Goal: Information Seeking & Learning: Learn about a topic

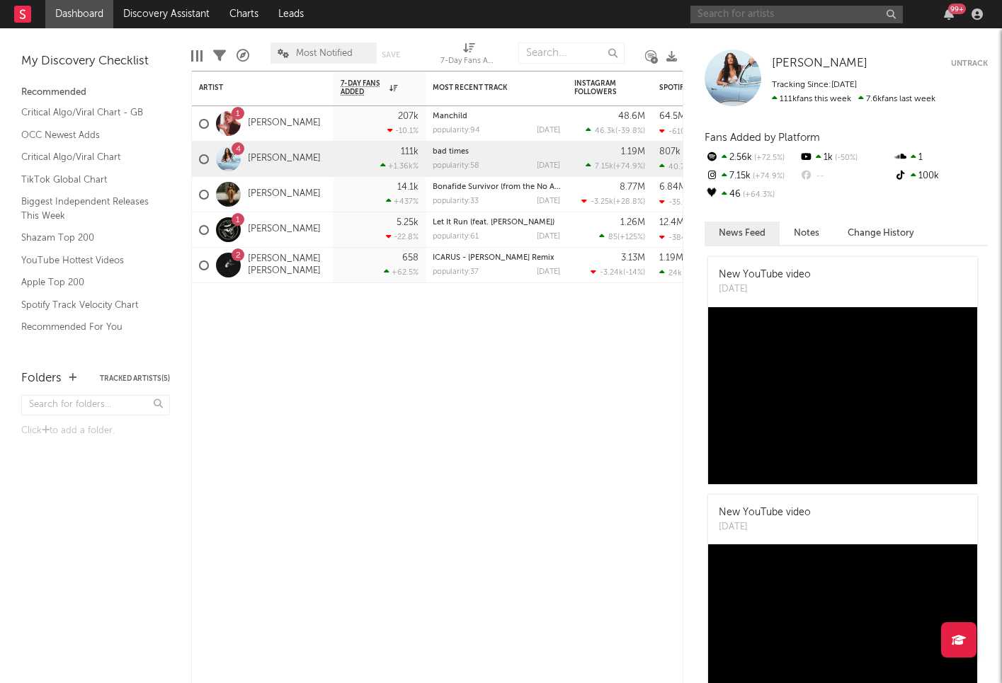
click at [705, 10] on input "text" at bounding box center [796, 15] width 212 height 18
paste input "USWB12500847"
type input "USWB12500847"
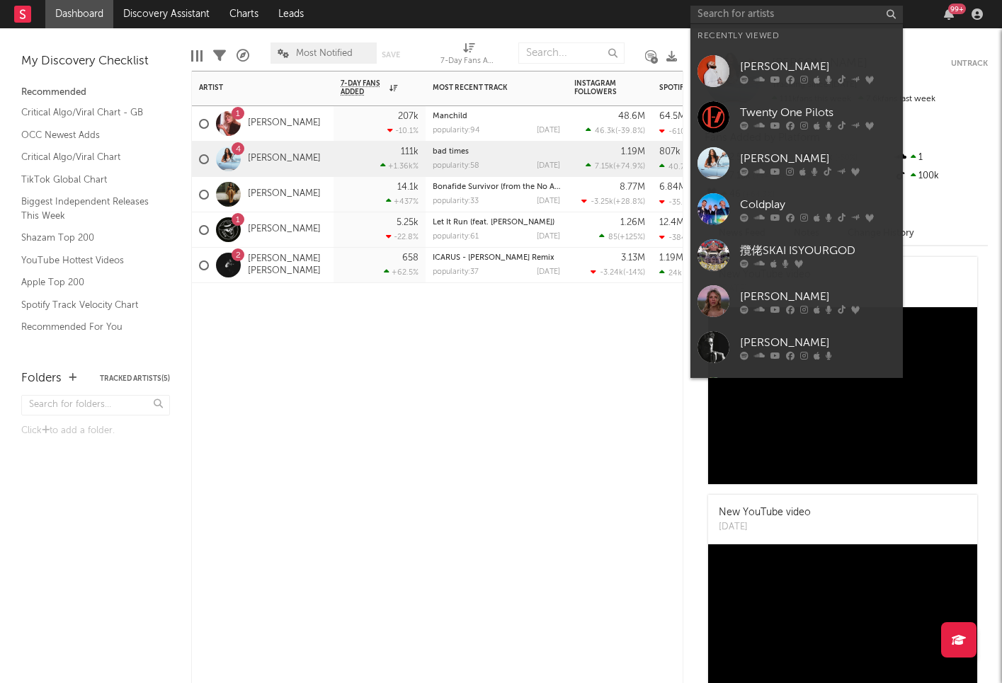
click at [272, 356] on div "Artist Notifications 7-Day Fans Added WoW % Change Most Recent Track Popularity…" at bounding box center [437, 377] width 492 height 612
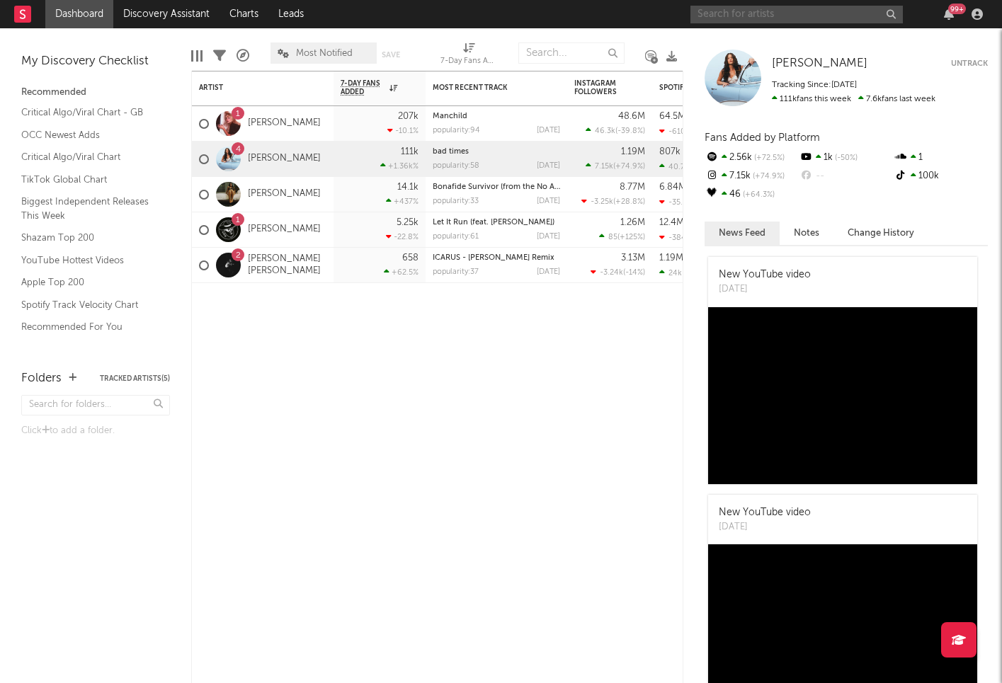
click at [805, 12] on input "text" at bounding box center [796, 15] width 212 height 18
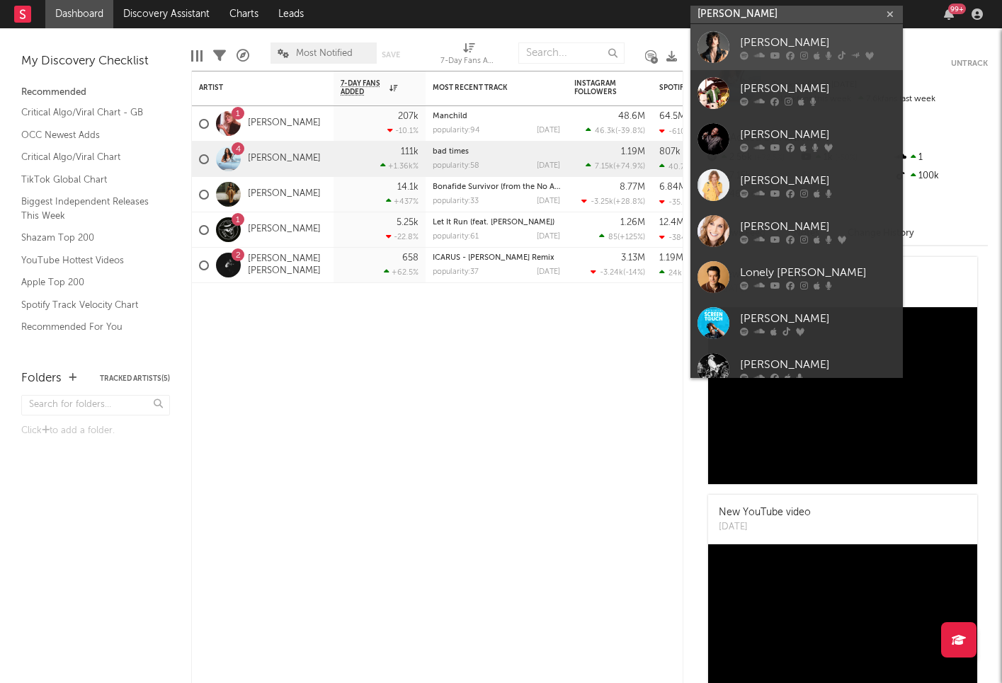
type input "[PERSON_NAME]"
click at [727, 31] on div at bounding box center [713, 47] width 32 height 32
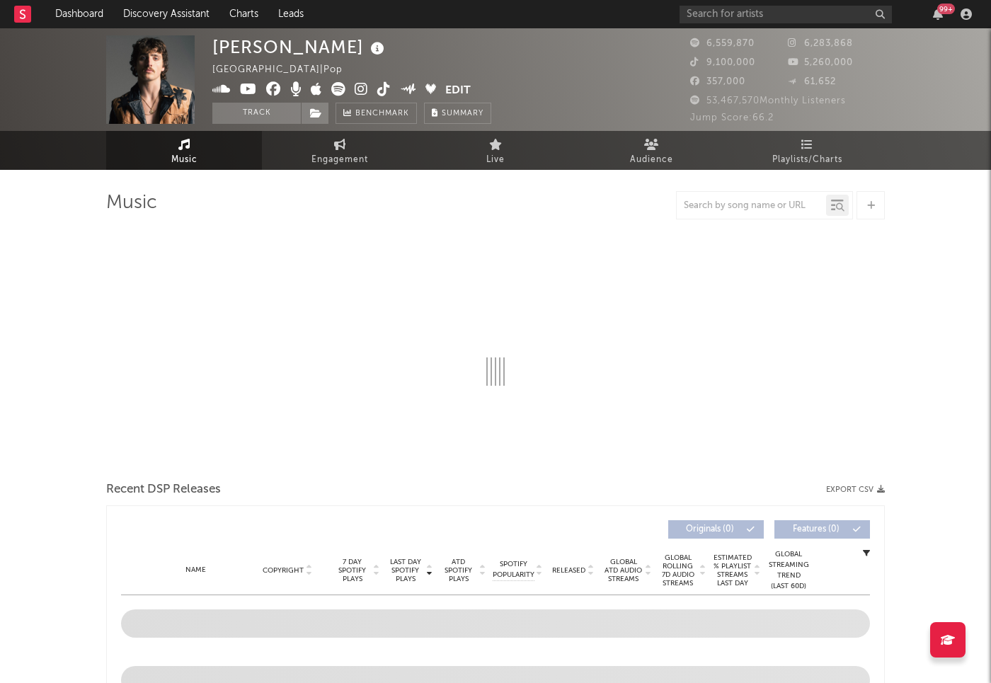
select select "6m"
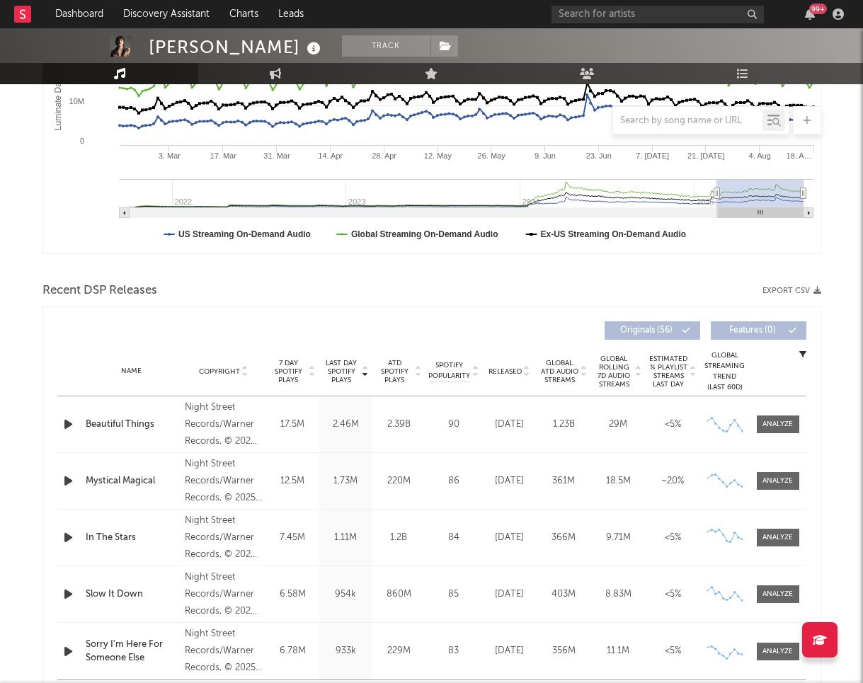
scroll to position [296, 0]
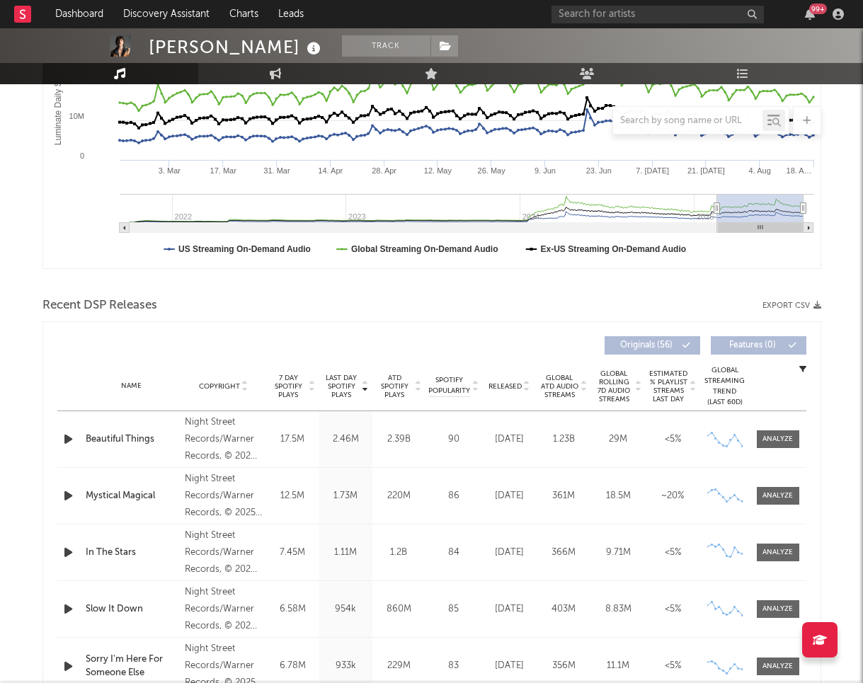
click at [658, 314] on div "Recent DSP Releases Export CSV" at bounding box center [431, 306] width 779 height 24
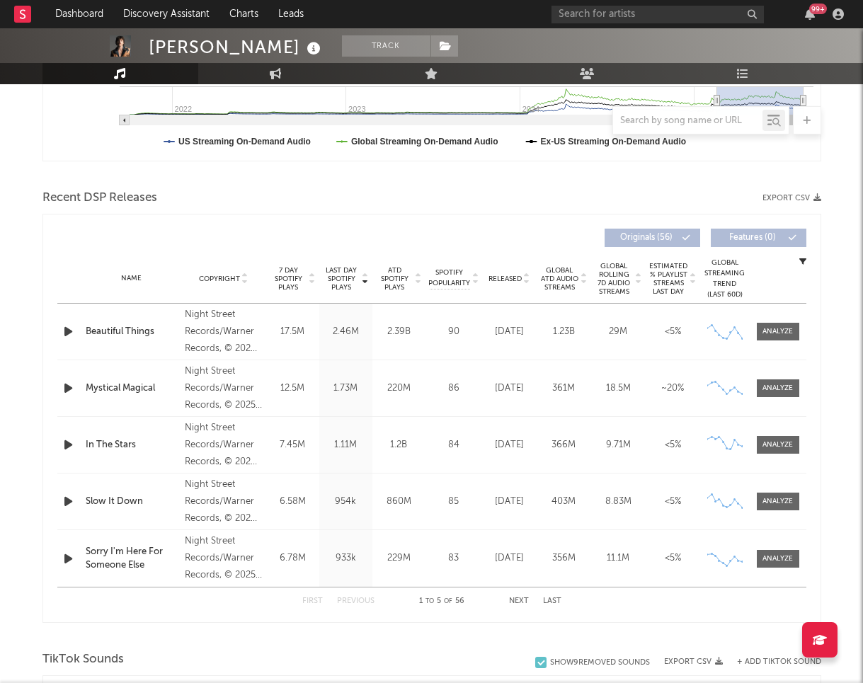
scroll to position [552, 0]
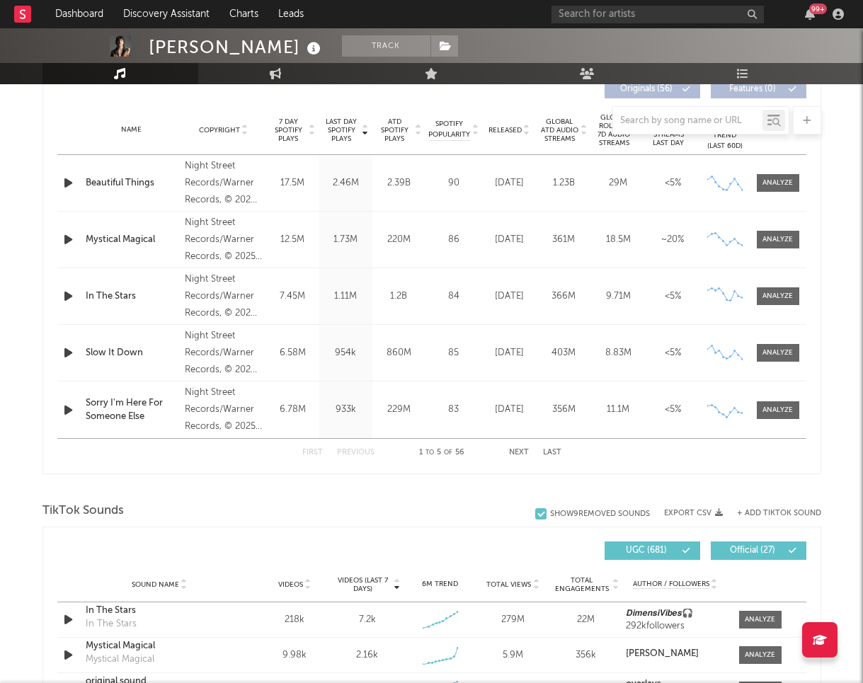
click at [511, 441] on div "First Previous 1 to 5 of 56 Next Last" at bounding box center [431, 453] width 259 height 28
click at [545, 430] on div "Name Sorry I'm Here For Someone Else Copyright Night Street Records/Warner Reco…" at bounding box center [431, 410] width 749 height 57
click at [524, 452] on button "Next" at bounding box center [519, 453] width 20 height 8
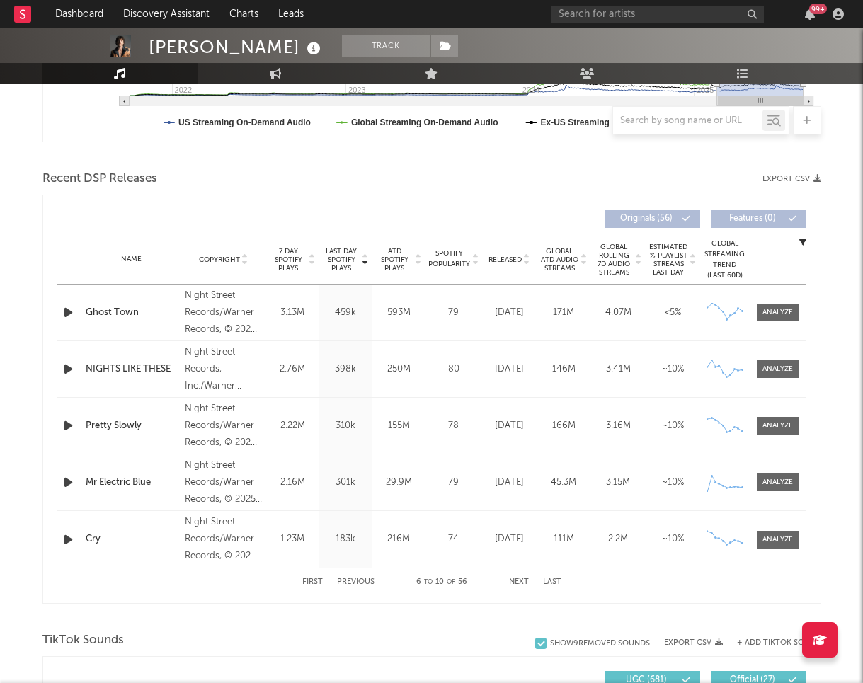
scroll to position [420, 0]
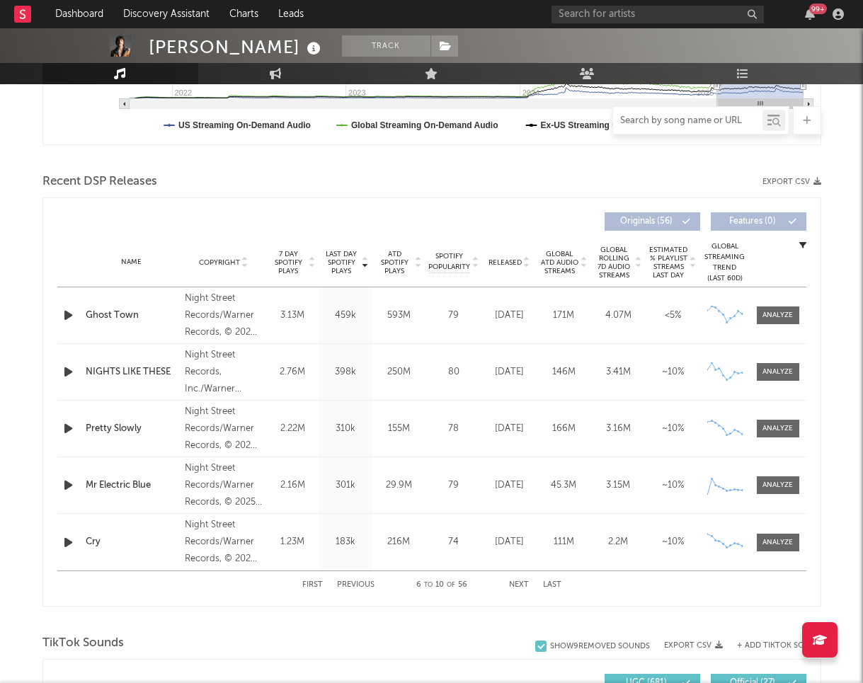
click at [663, 120] on input "text" at bounding box center [687, 120] width 149 height 11
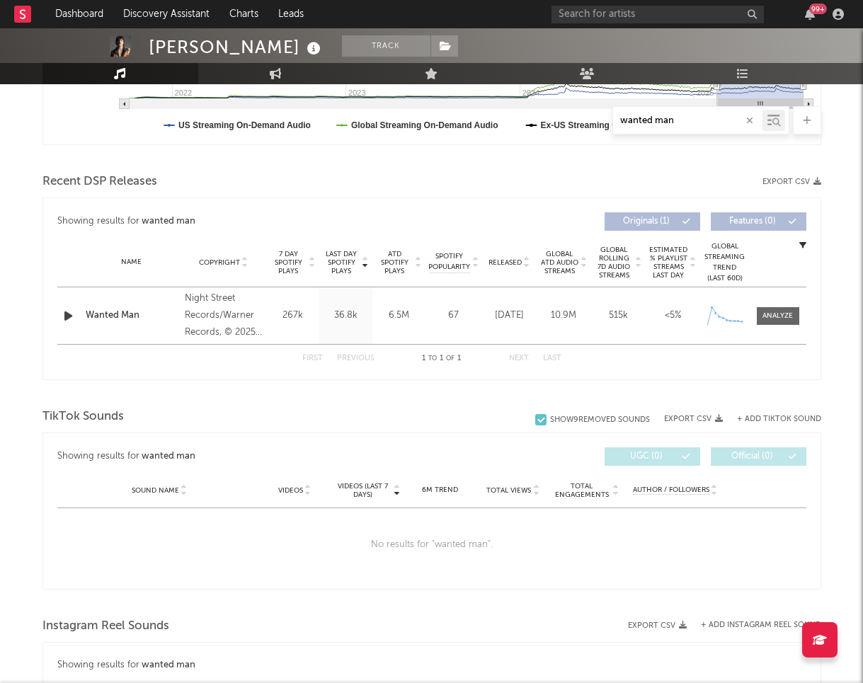
type input "wanted man"
click at [547, 316] on div "10.9M" at bounding box center [563, 316] width 47 height 14
click at [554, 311] on div "10.9M" at bounding box center [563, 316] width 47 height 14
click at [564, 310] on div "10.9M" at bounding box center [563, 316] width 47 height 14
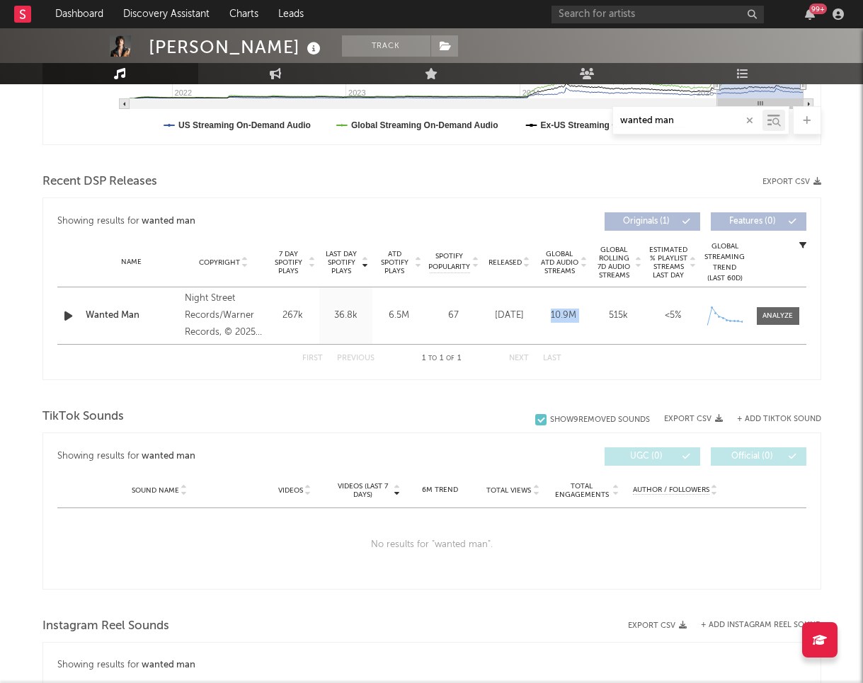
click at [564, 310] on div "10.9M" at bounding box center [563, 316] width 47 height 14
click at [584, 316] on div "10.9M" at bounding box center [563, 316] width 47 height 14
click at [499, 315] on div "[DATE]" at bounding box center [509, 316] width 47 height 14
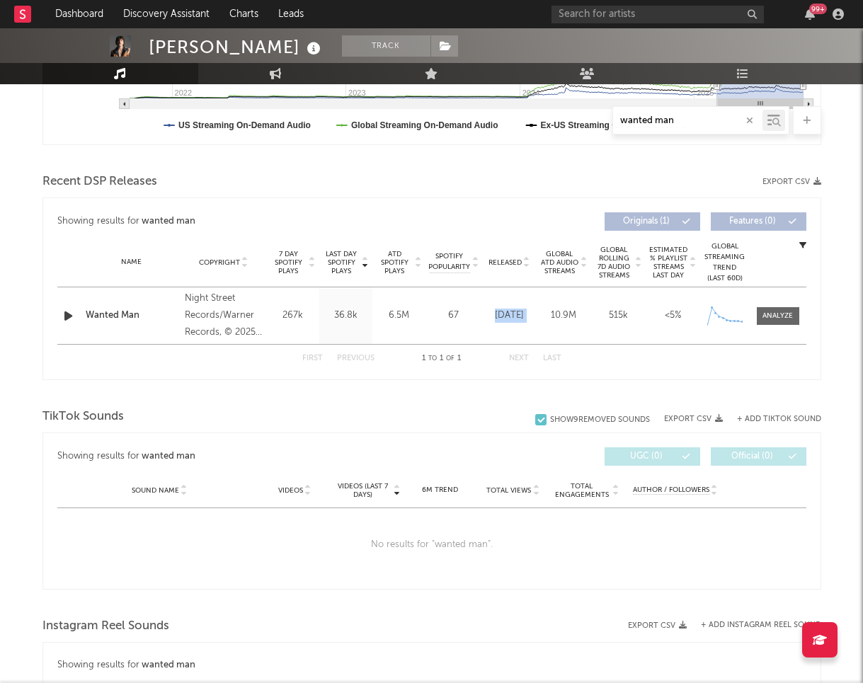
copy div "[DATE] US ATD Audio Streams 5.57M US Rolling 7D Audio Streams 274k US Rolling W…"
click at [750, 316] on div at bounding box center [778, 316] width 57 height 18
click at [754, 317] on div at bounding box center [776, 316] width 46 height 18
click at [763, 317] on div at bounding box center [777, 316] width 30 height 11
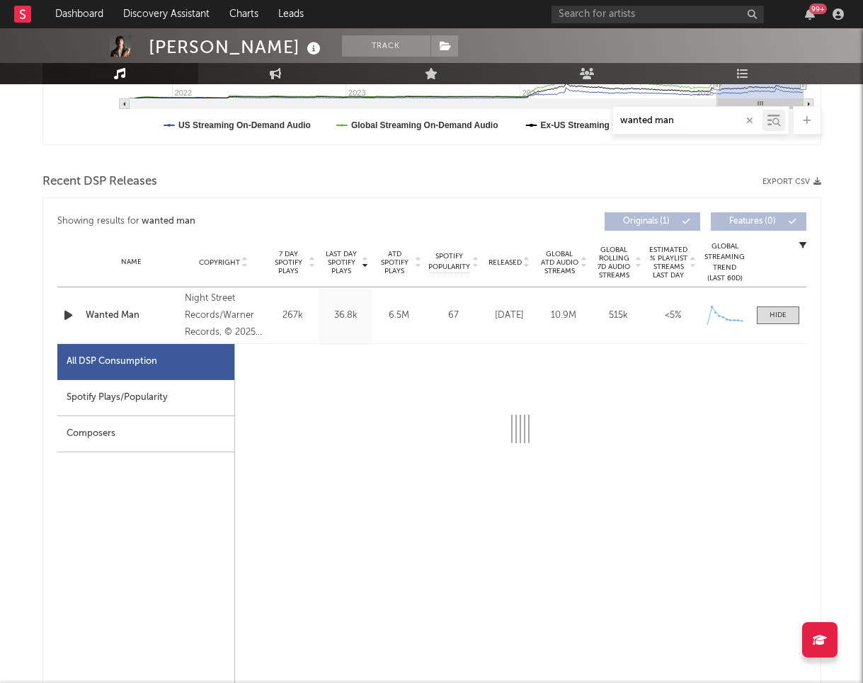
select select "1w"
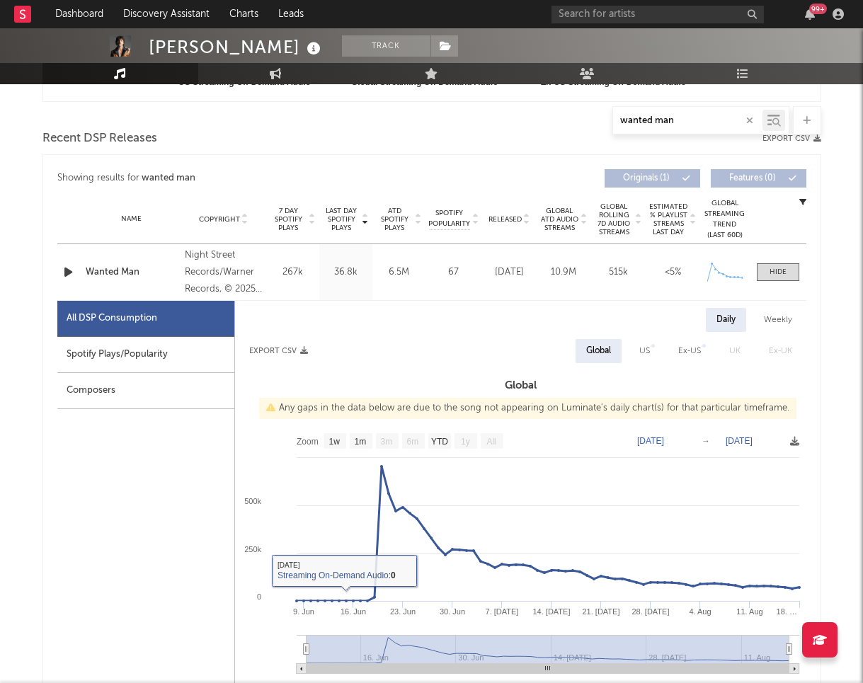
scroll to position [486, 0]
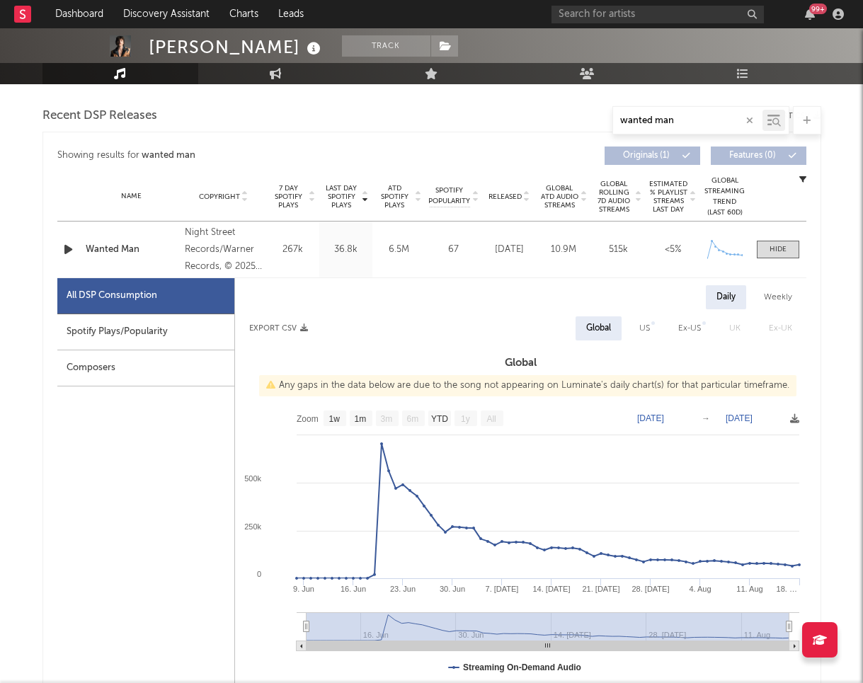
click at [523, 294] on div "Daily Weekly" at bounding box center [520, 297] width 571 height 24
click at [161, 334] on div "Spotify Plays/Popularity" at bounding box center [145, 332] width 177 height 36
select select "1w"
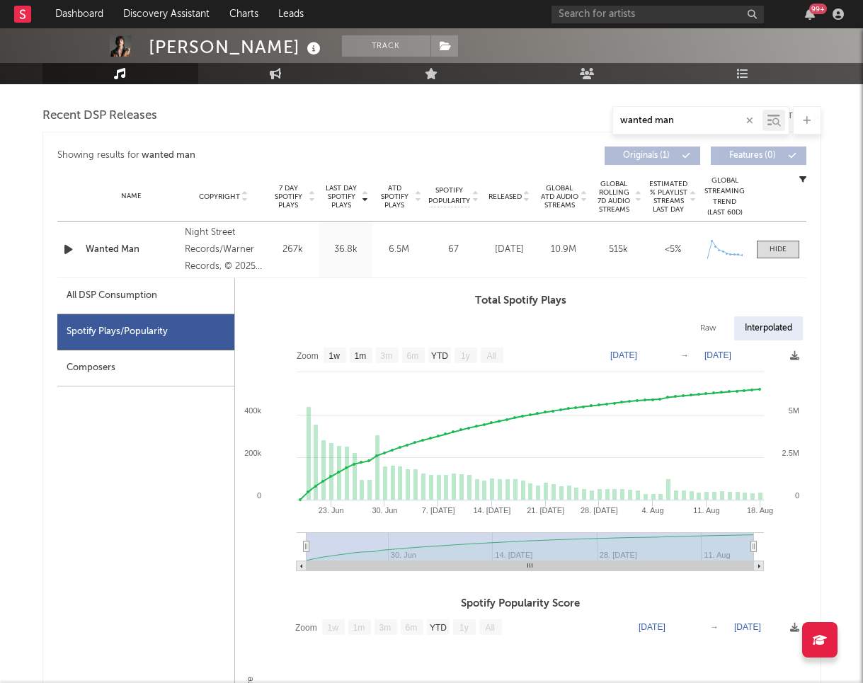
click at [174, 357] on div "Composers" at bounding box center [145, 368] width 177 height 36
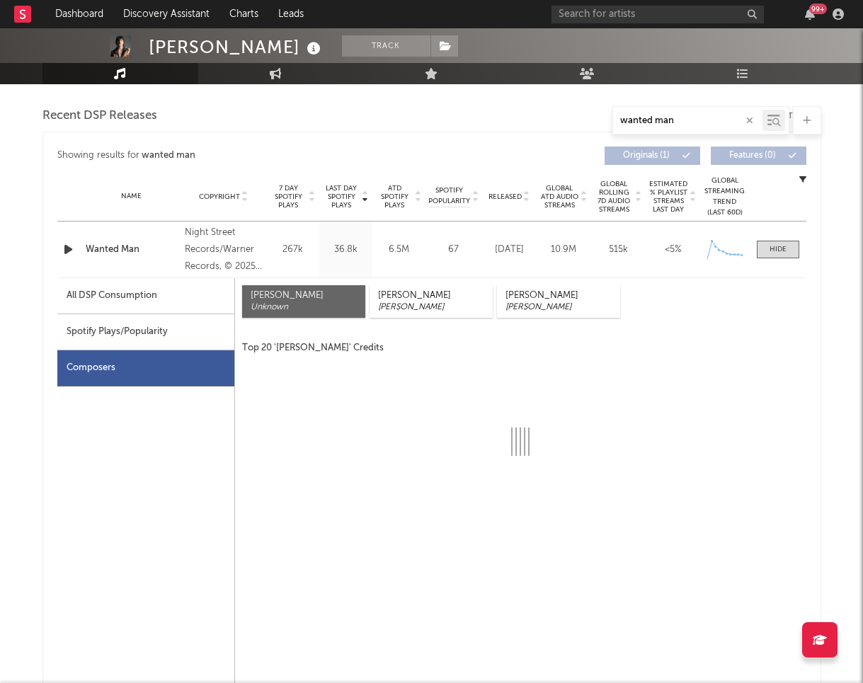
click at [167, 290] on div "All DSP Consumption" at bounding box center [145, 296] width 177 height 36
select select "1w"
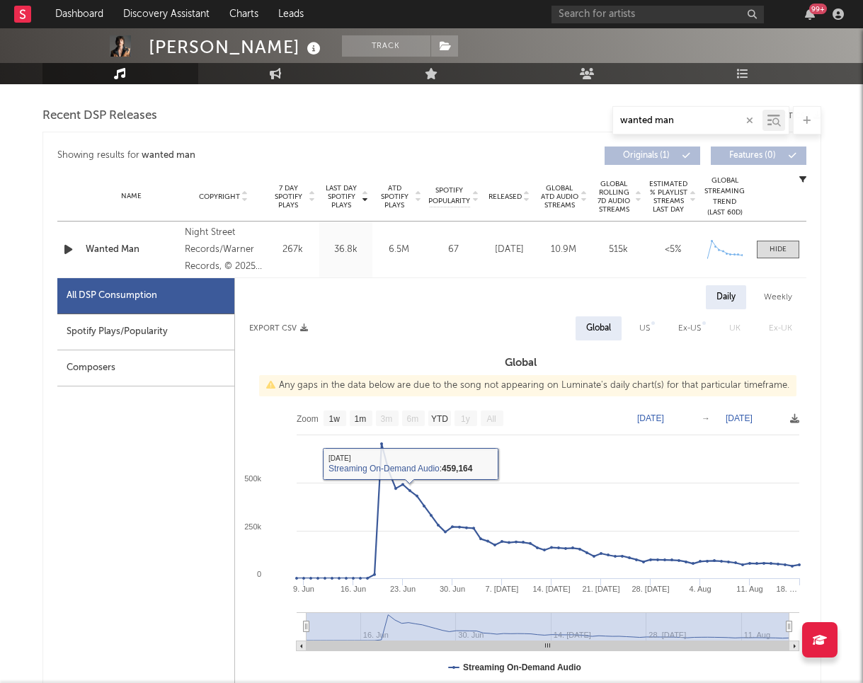
click at [404, 331] on div "Export CSV Global US Ex-US [GEOGRAPHIC_DATA] Ex-UK" at bounding box center [520, 328] width 571 height 24
click at [692, 124] on input "wanted man" at bounding box center [687, 120] width 149 height 11
click at [700, 25] on div "99 +" at bounding box center [699, 14] width 297 height 28
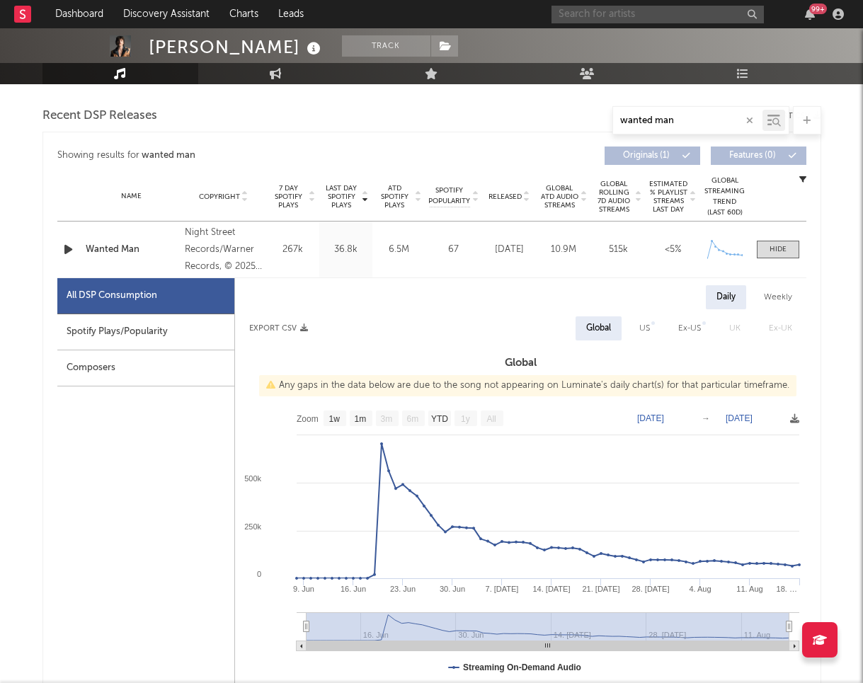
click at [695, 16] on input "text" at bounding box center [657, 15] width 212 height 18
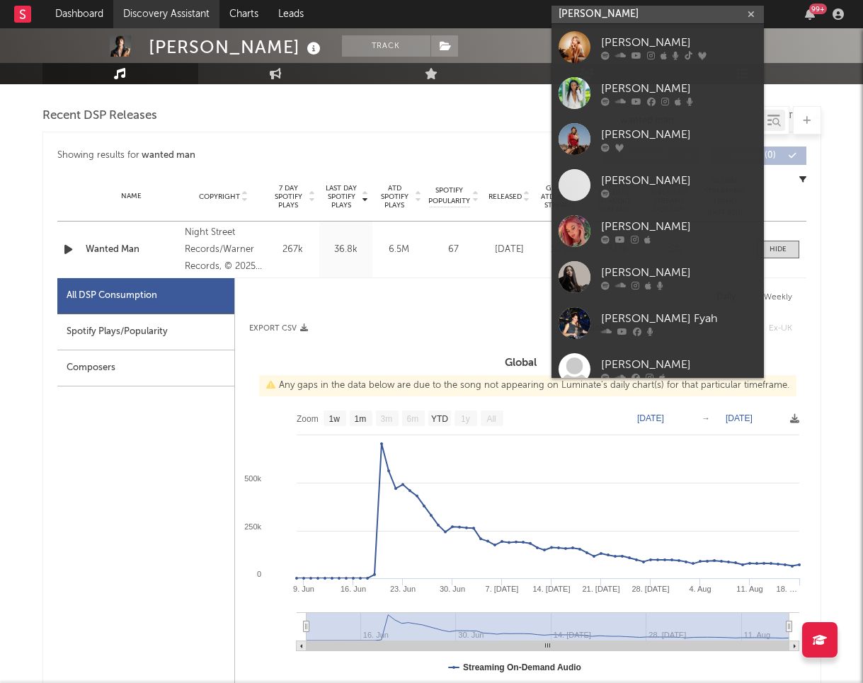
type input "[PERSON_NAME]"
